Goal: Information Seeking & Learning: Learn about a topic

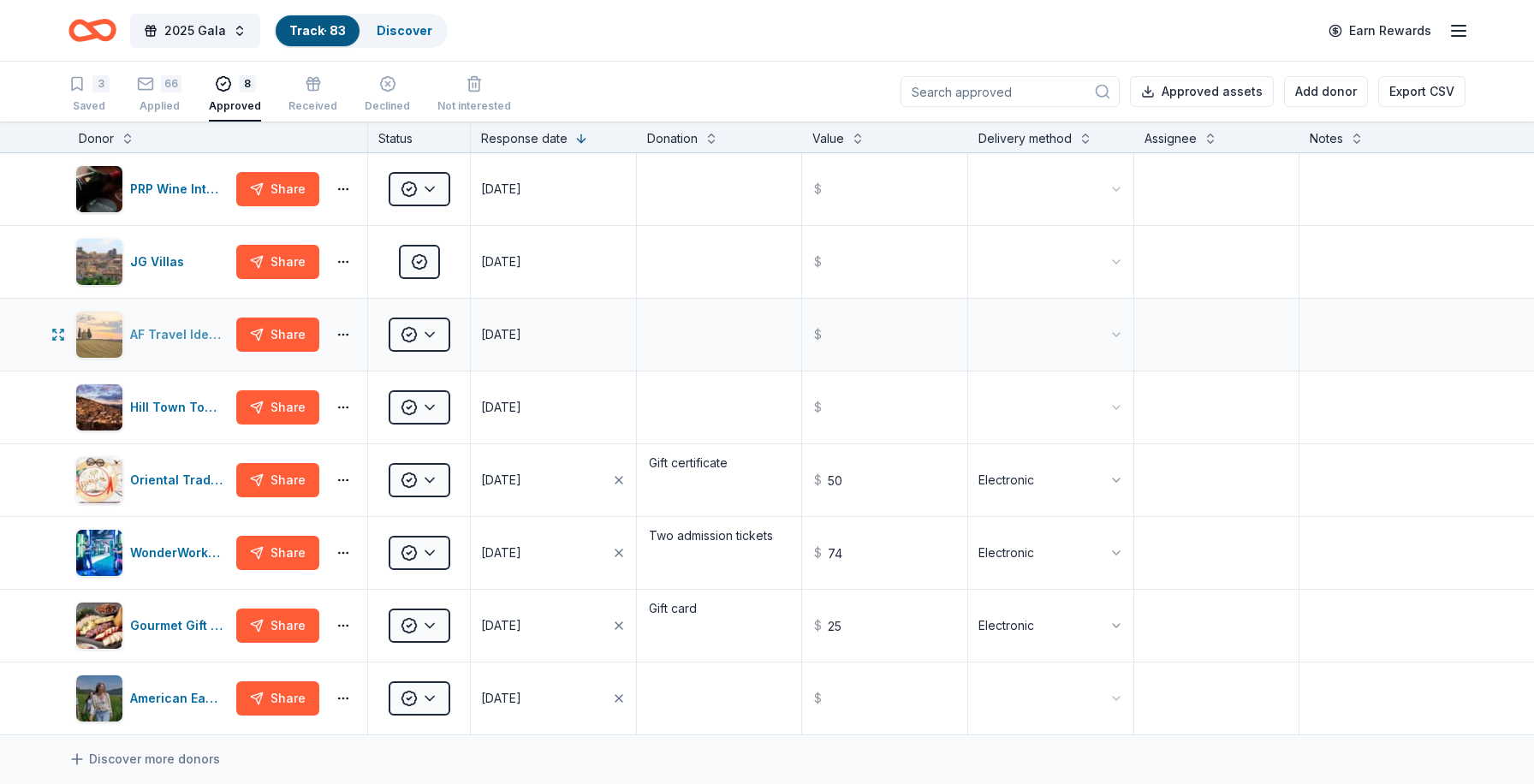
click at [183, 330] on div "AF Travel Ideas" at bounding box center [180, 334] width 99 height 20
click at [164, 262] on div "JG Villas" at bounding box center [161, 261] width 60 height 20
click at [172, 335] on div "AF Travel Ideas" at bounding box center [180, 334] width 99 height 20
click at [184, 408] on div "Hill Town Tours" at bounding box center [180, 407] width 99 height 20
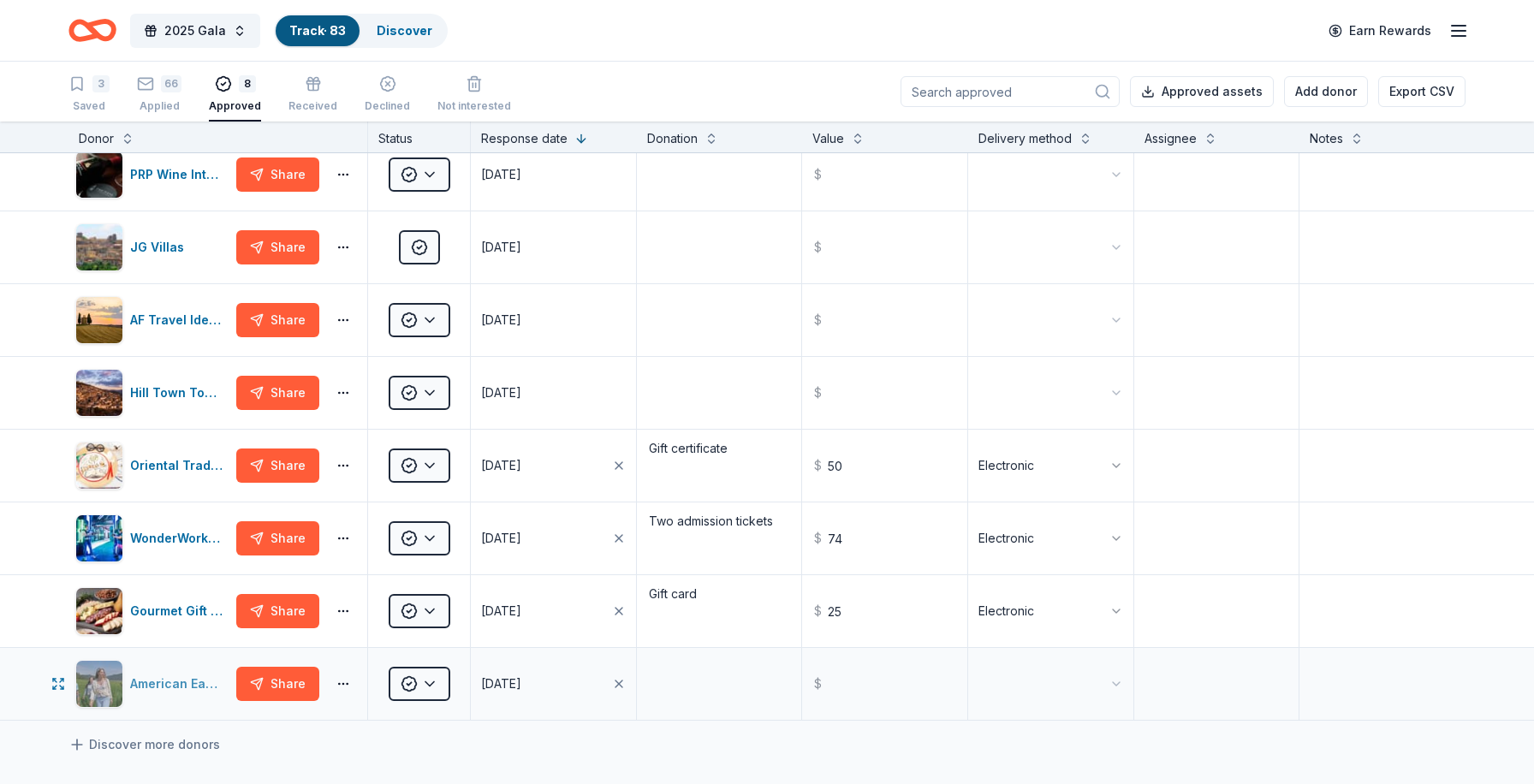
click at [178, 683] on div "American Eagle" at bounding box center [180, 684] width 99 height 20
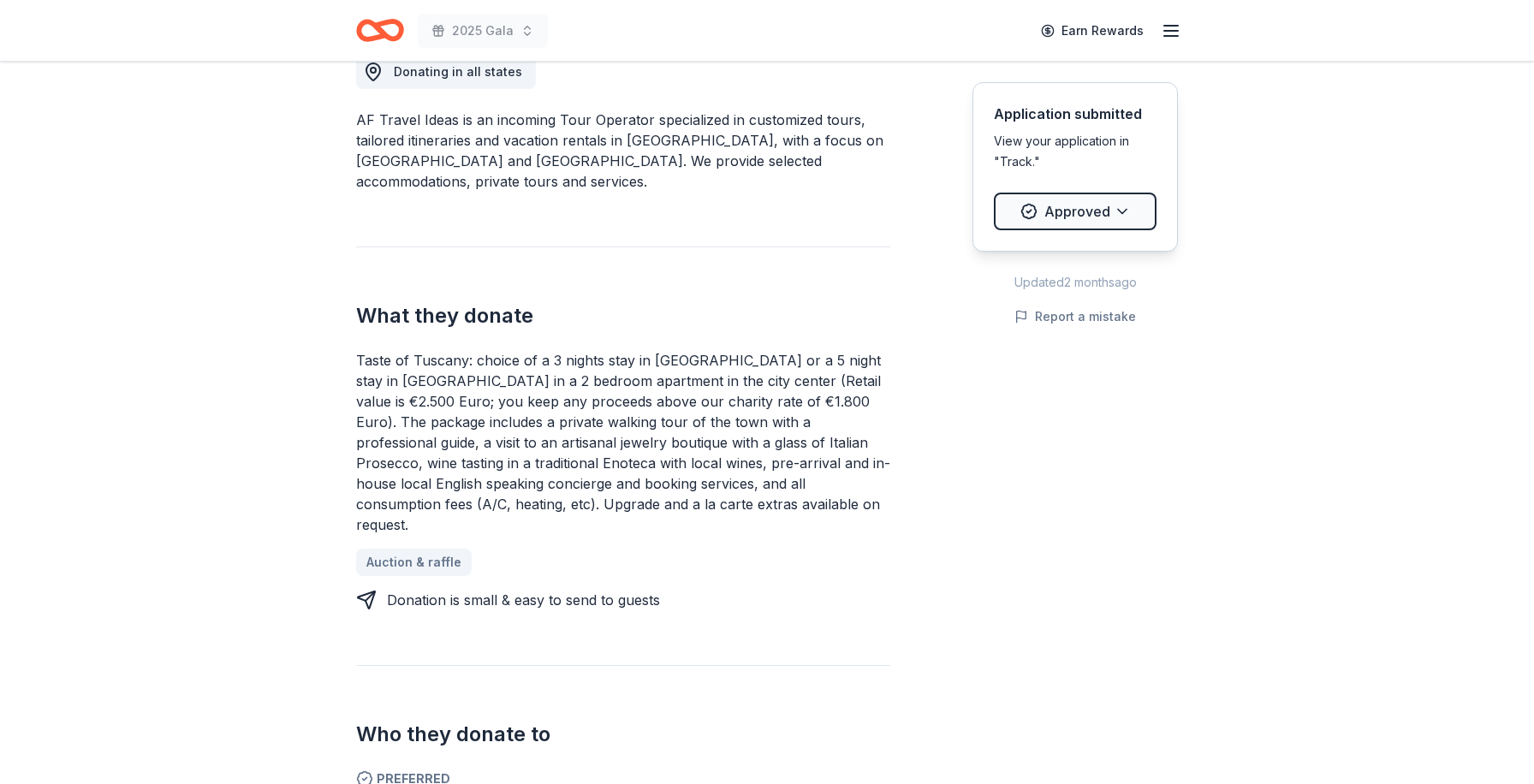
scroll to position [510, 0]
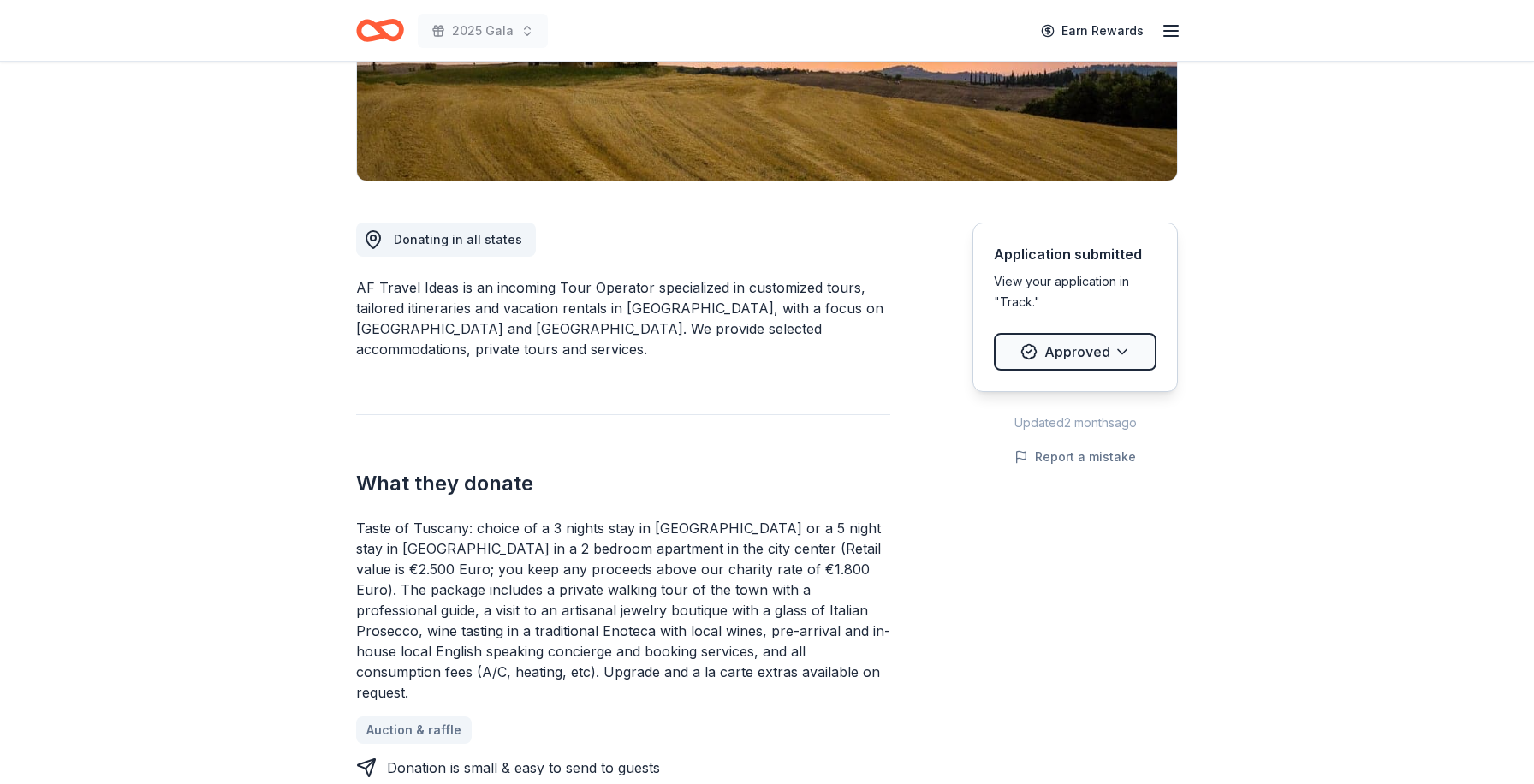
scroll to position [352, 0]
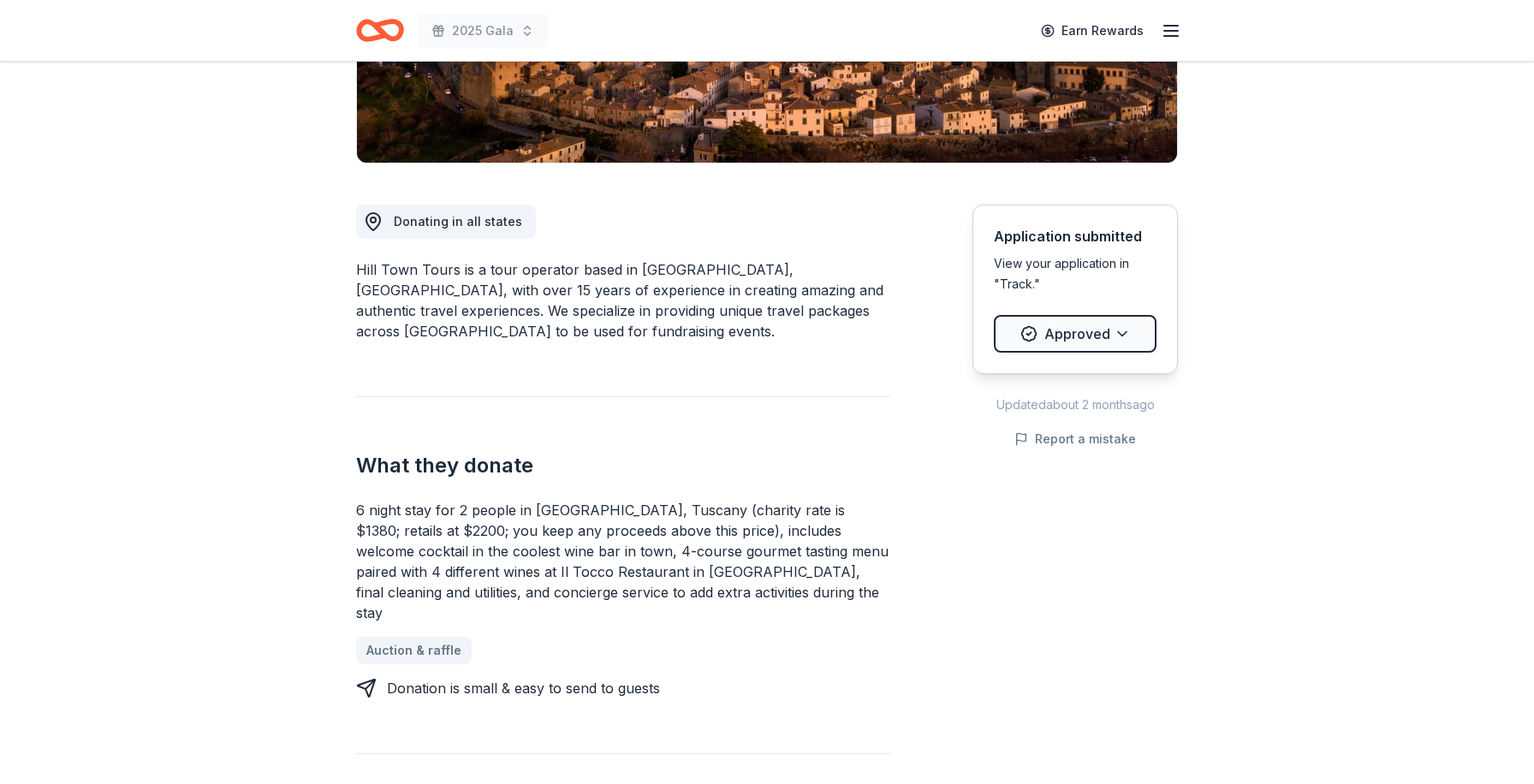
scroll to position [360, 0]
